Goal: Download file/media

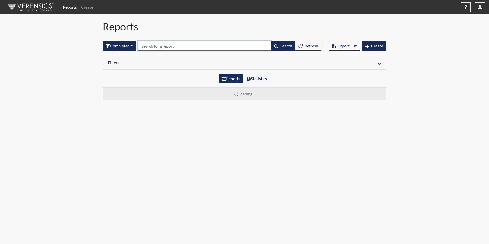
click at [180, 47] on input "text" at bounding box center [204, 46] width 133 height 10
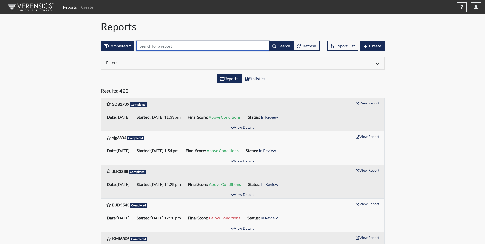
click at [165, 45] on input "text" at bounding box center [202, 46] width 133 height 10
type input "mjc"
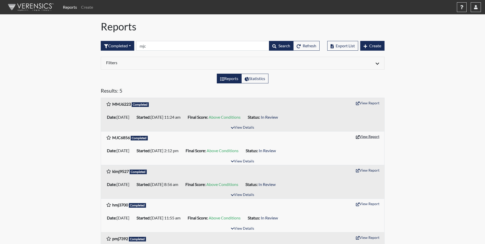
click at [373, 135] on button "View Report" at bounding box center [367, 136] width 28 height 8
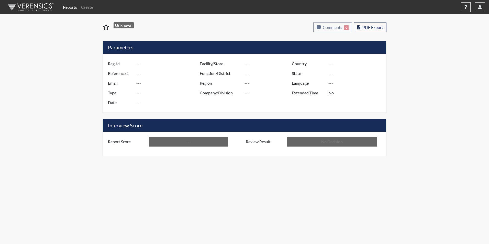
type input "MJC6856"
type input "12041"
type input "---"
type input "Corrections Pre-Employment"
type input "[DATE]"
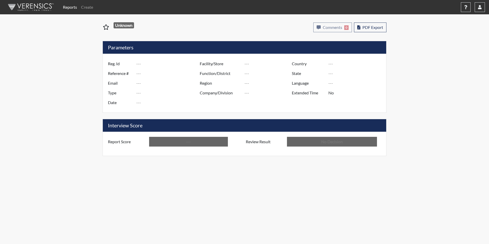
type input "Macon SP"
type input "[GEOGRAPHIC_DATA]"
type input "[US_STATE]"
type input "English"
type input "Above Conditions"
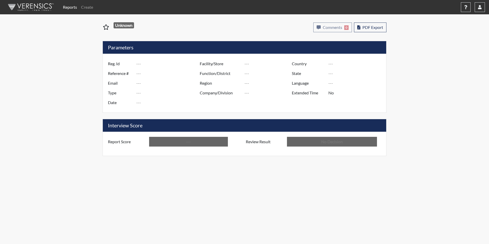
type input "In Review"
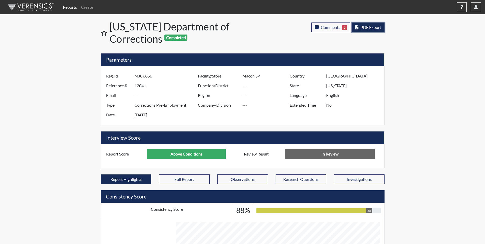
click at [367, 31] on button "PDF Export" at bounding box center [368, 27] width 32 height 10
